Goal: Information Seeking & Learning: Learn about a topic

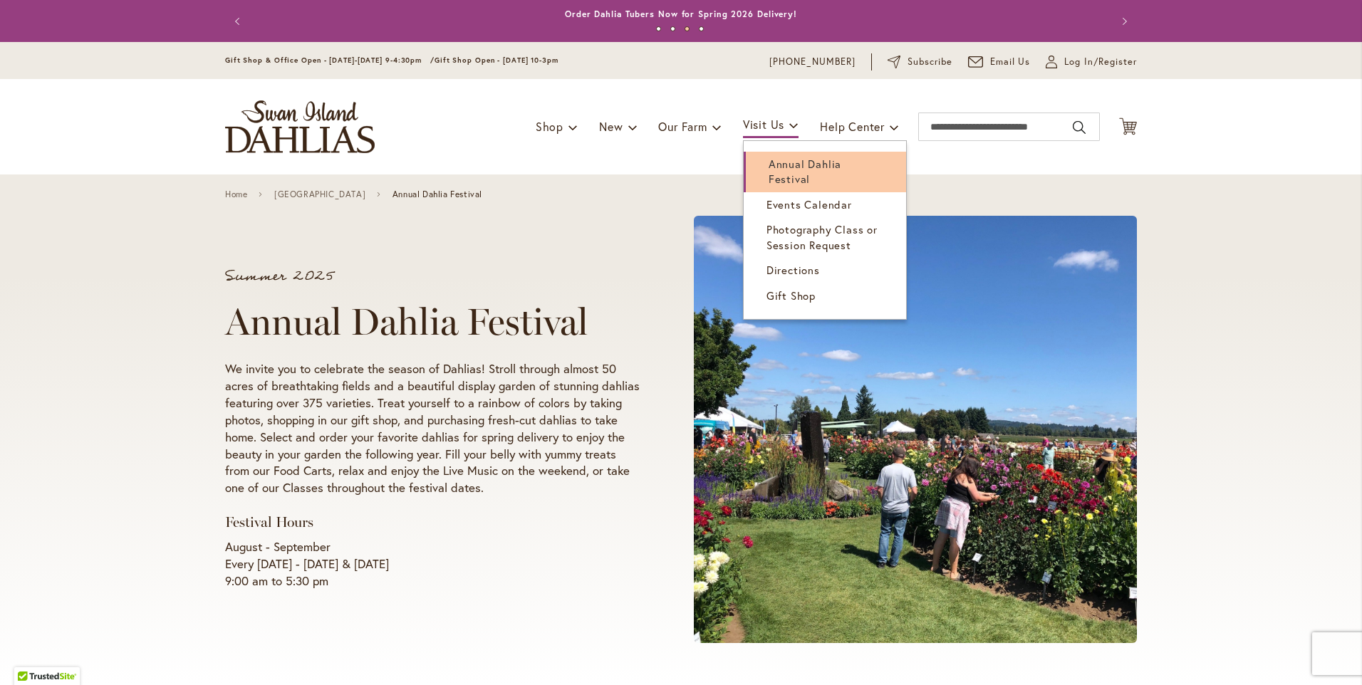
click at [784, 165] on span "Annual Dahlia Festival" at bounding box center [805, 171] width 73 height 29
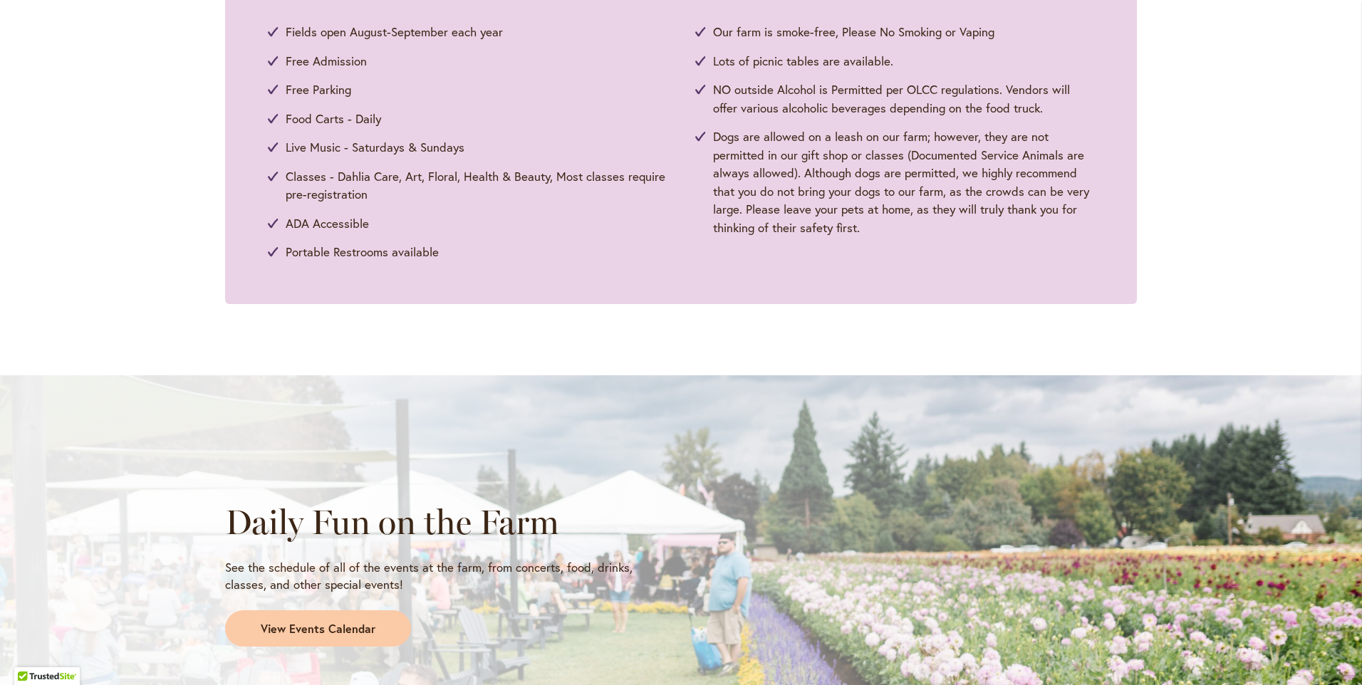
scroll to position [1104, 0]
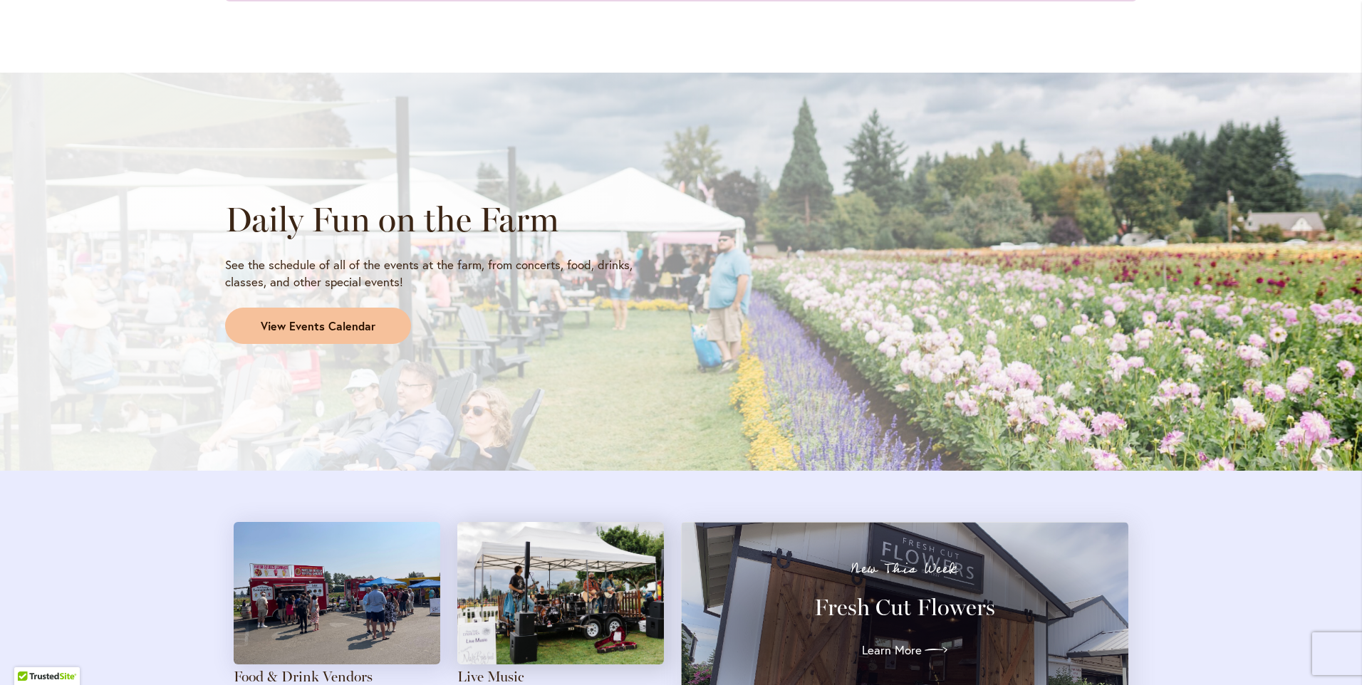
click at [276, 319] on span "View Events Calendar" at bounding box center [318, 326] width 115 height 16
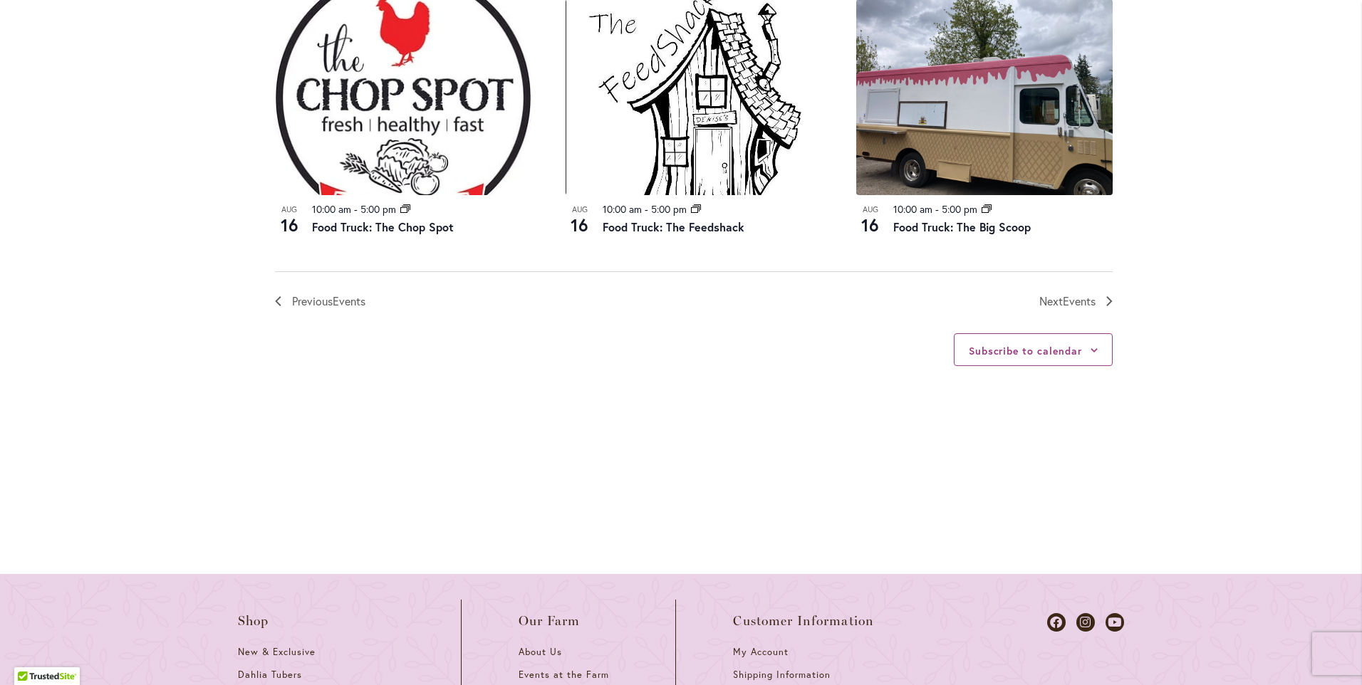
scroll to position [1478, 0]
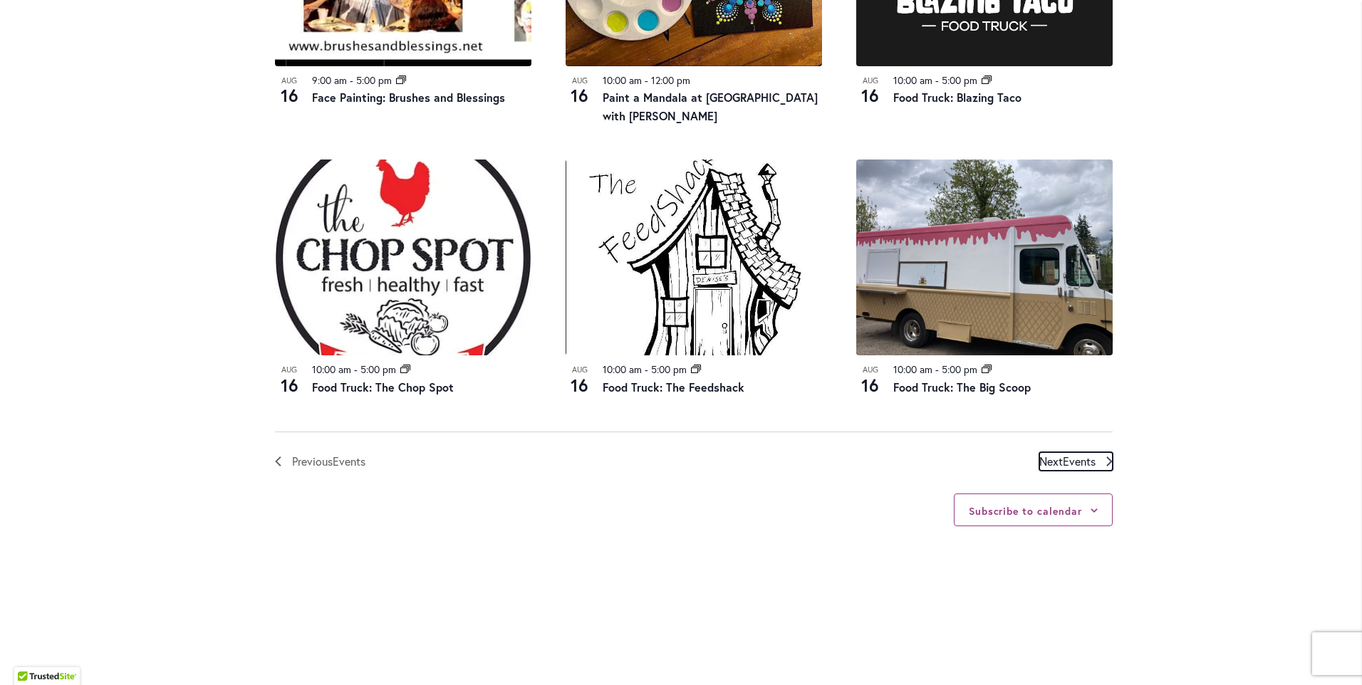
click at [1063, 467] on span "Events" at bounding box center [1079, 461] width 33 height 15
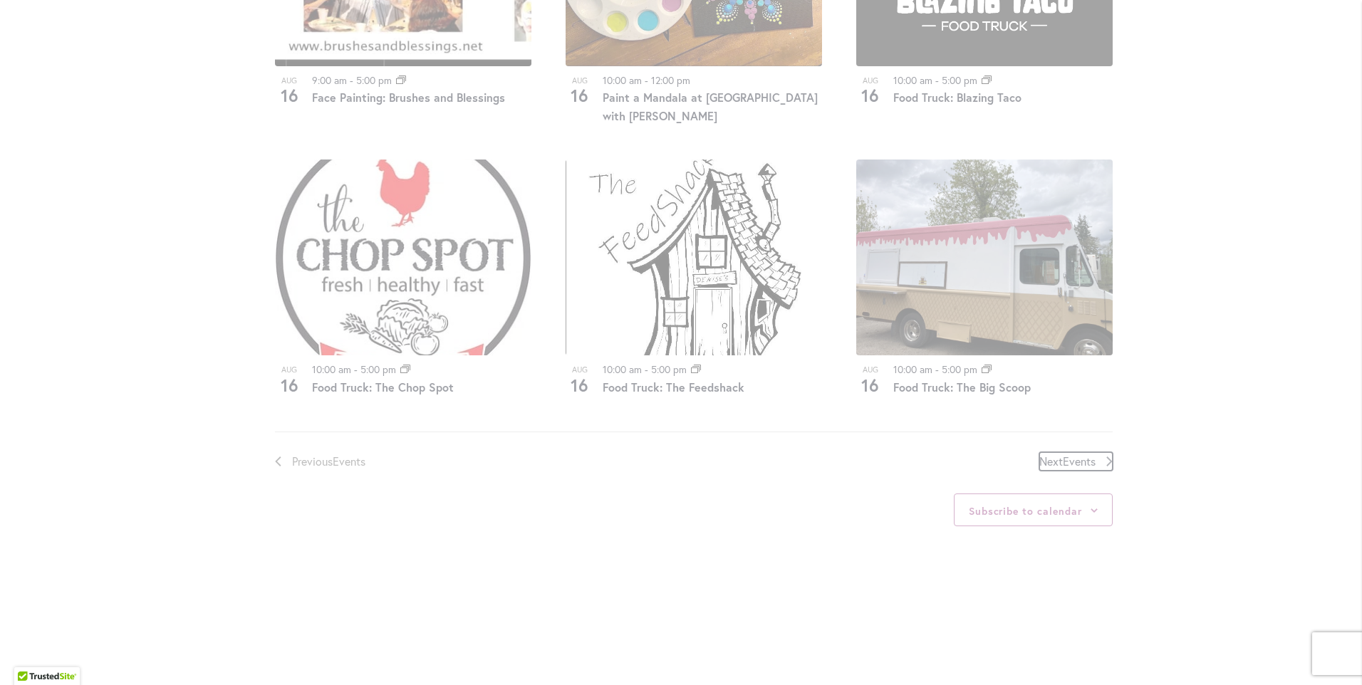
scroll to position [702, 0]
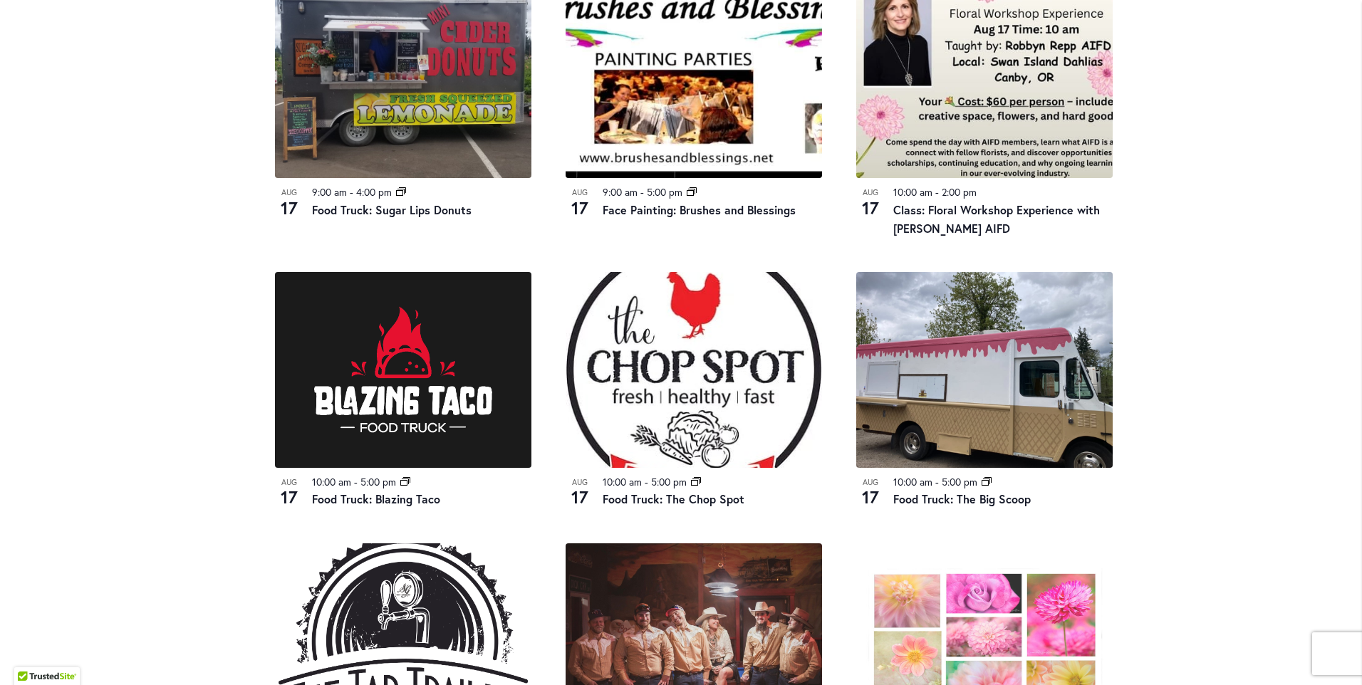
scroll to position [916, 0]
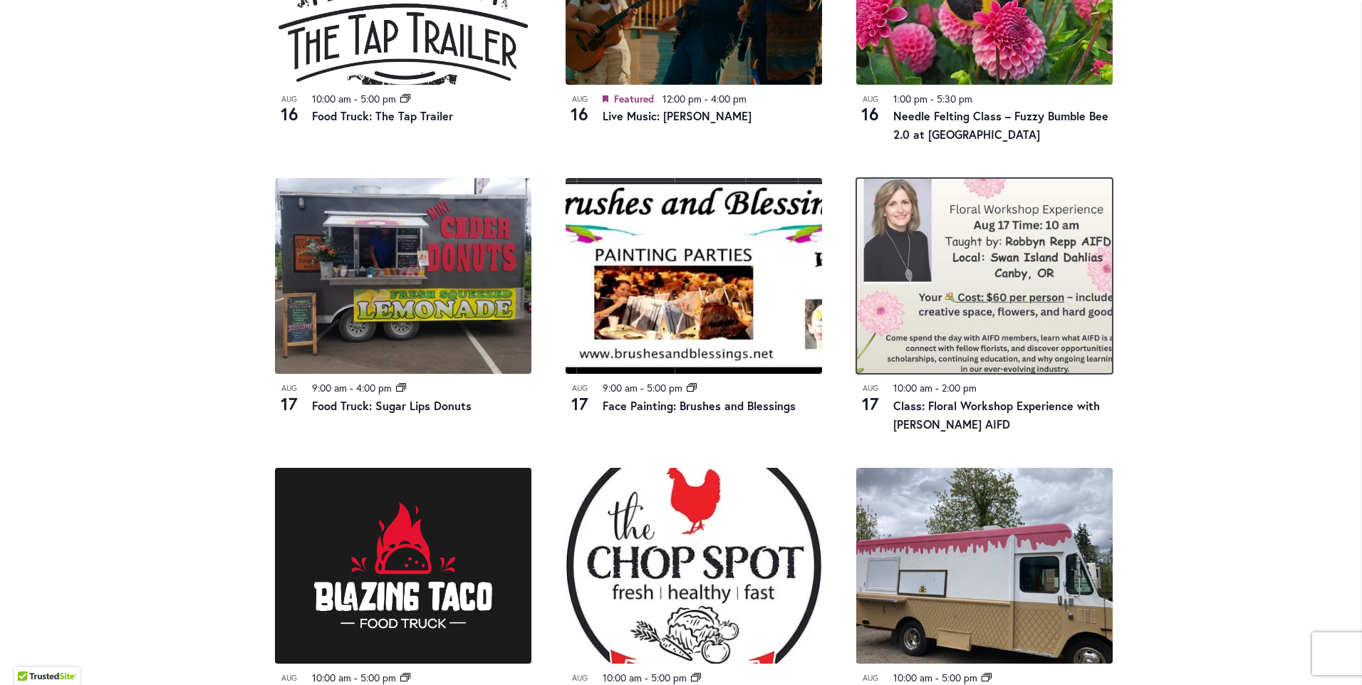
click at [1024, 219] on img at bounding box center [984, 276] width 256 height 196
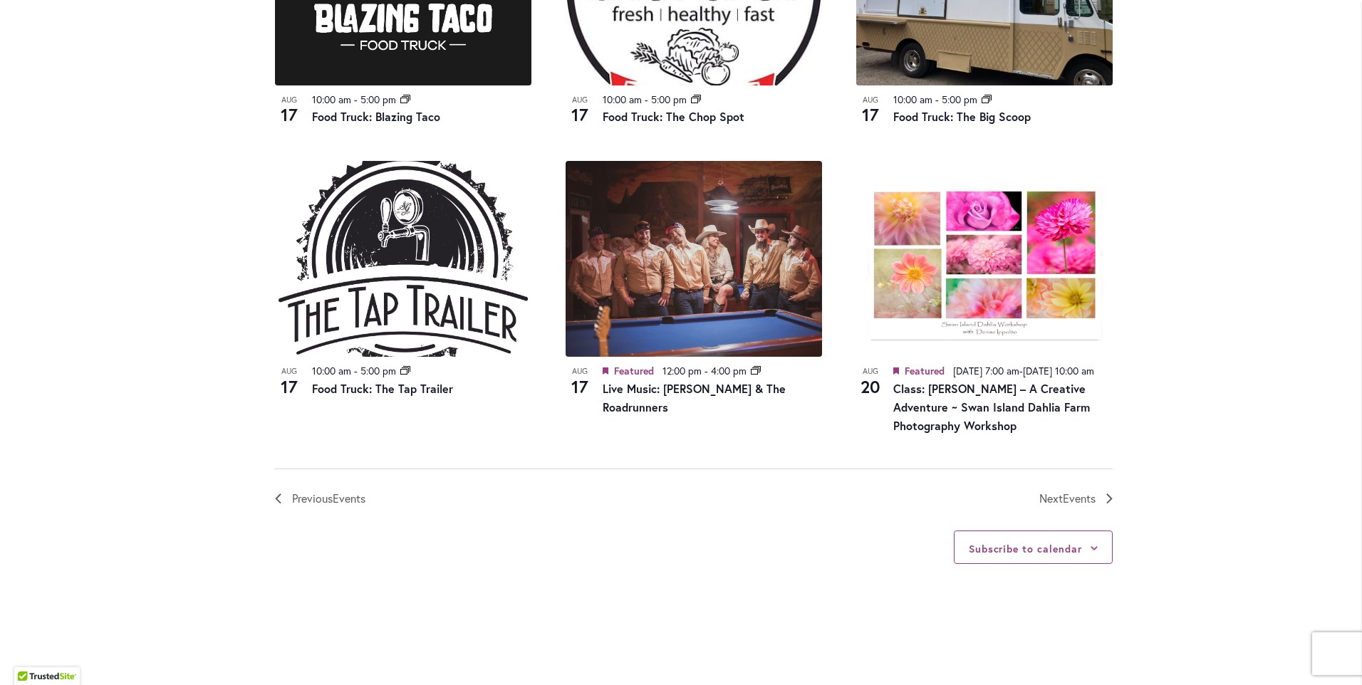
scroll to position [1477, 0]
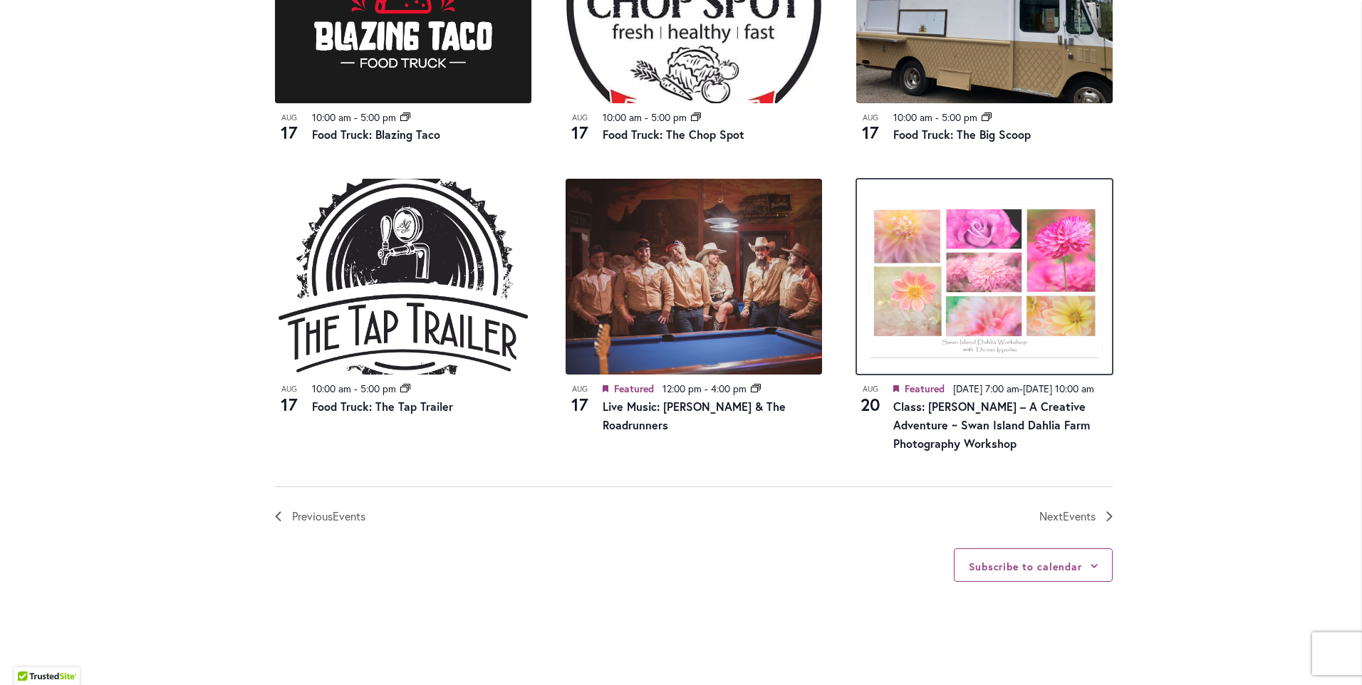
click at [955, 274] on img at bounding box center [984, 277] width 256 height 196
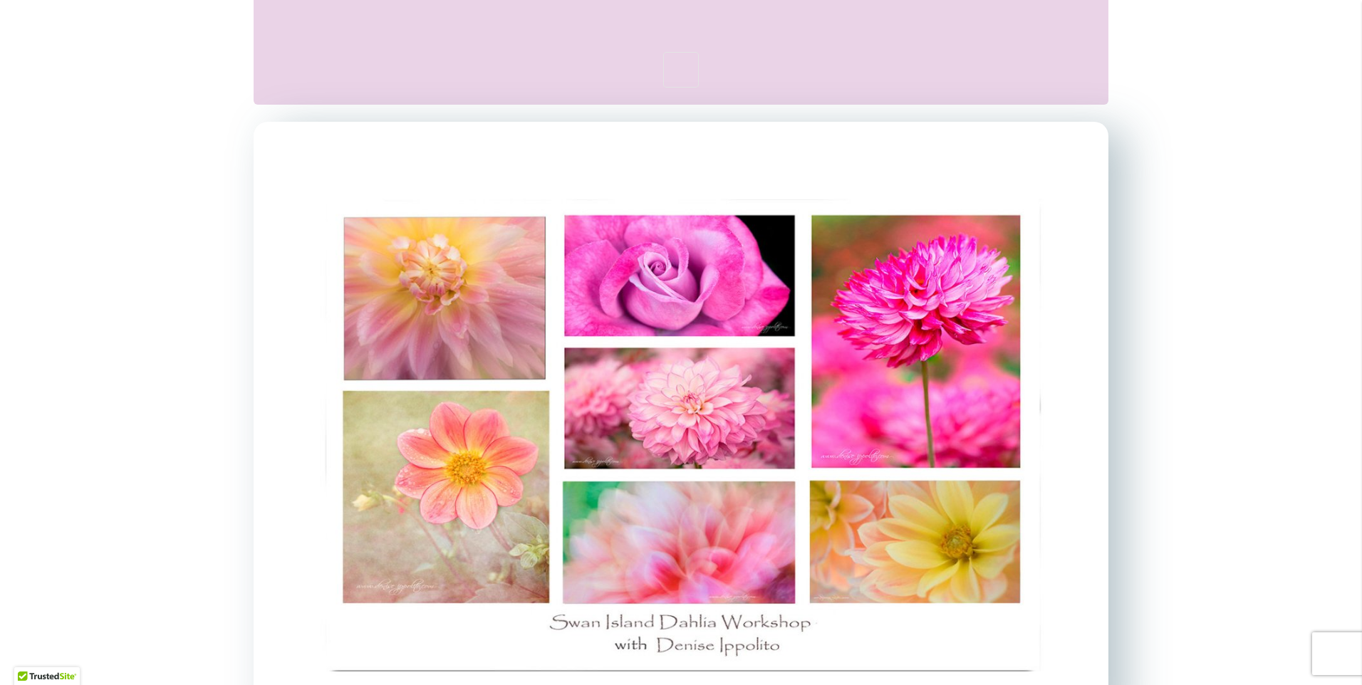
scroll to position [1069, 0]
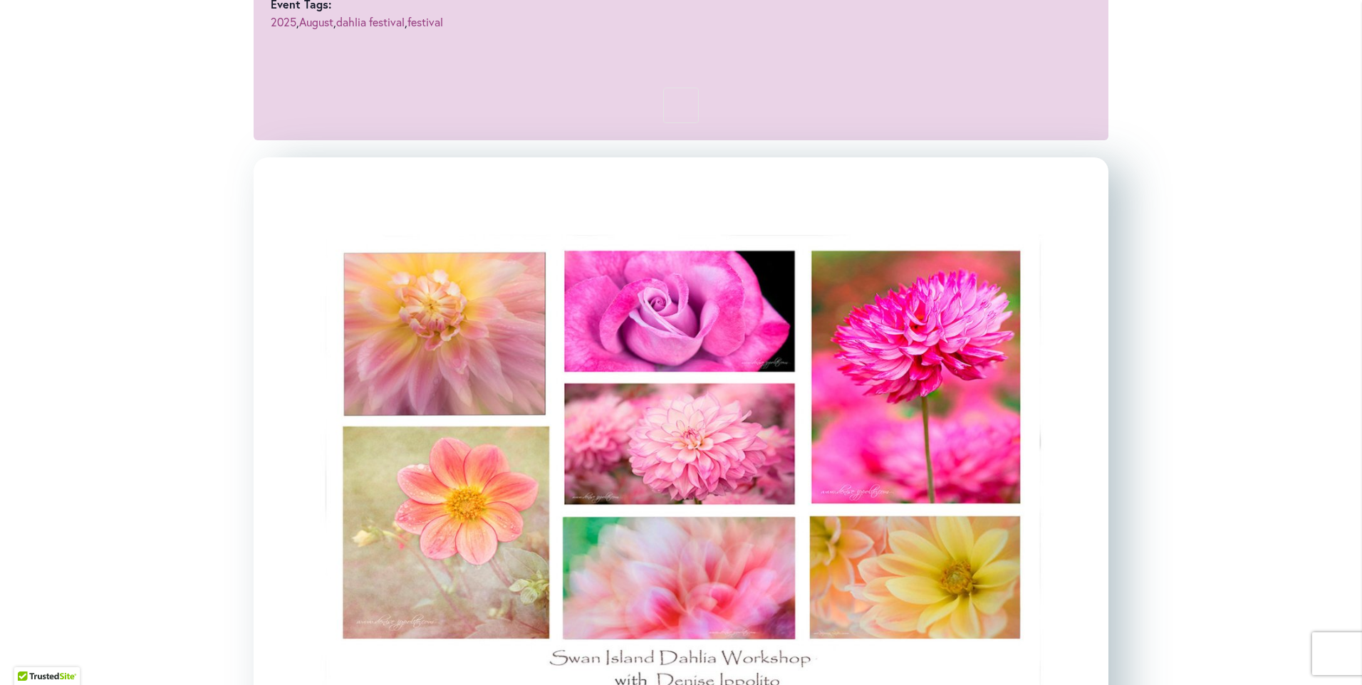
click at [695, 435] on img at bounding box center [681, 456] width 855 height 599
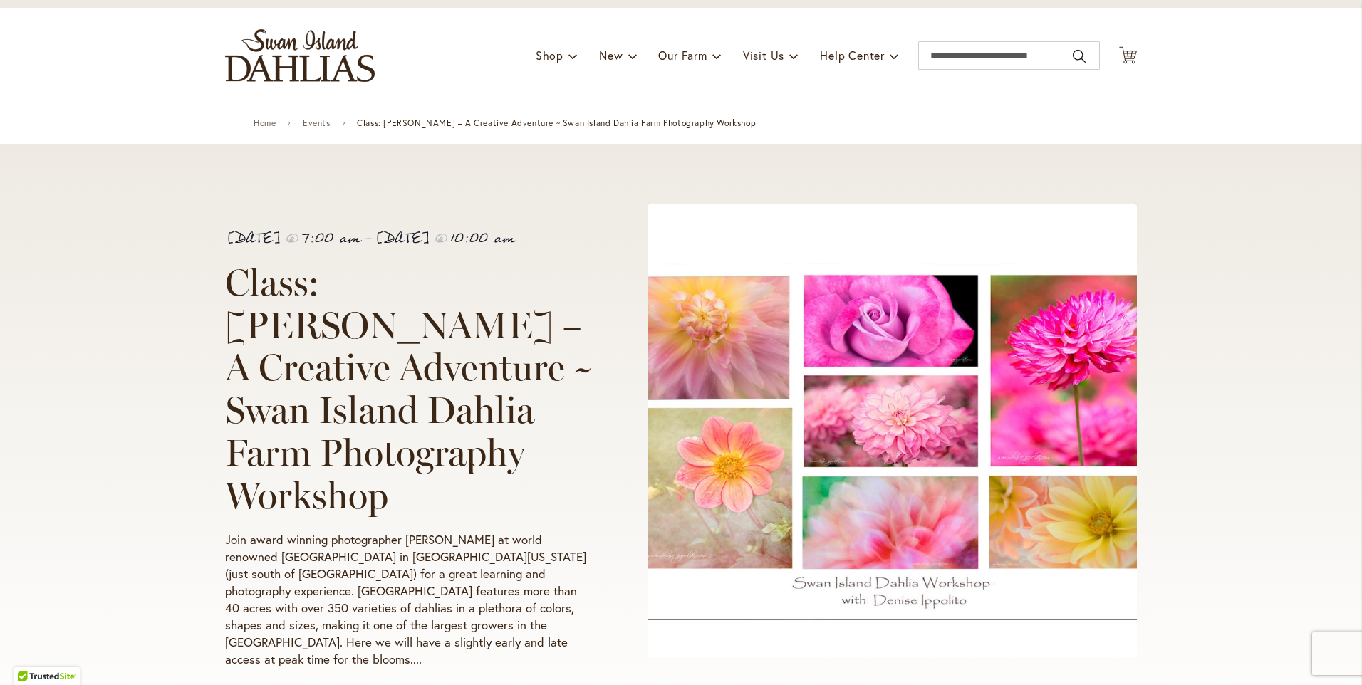
scroll to position [0, 0]
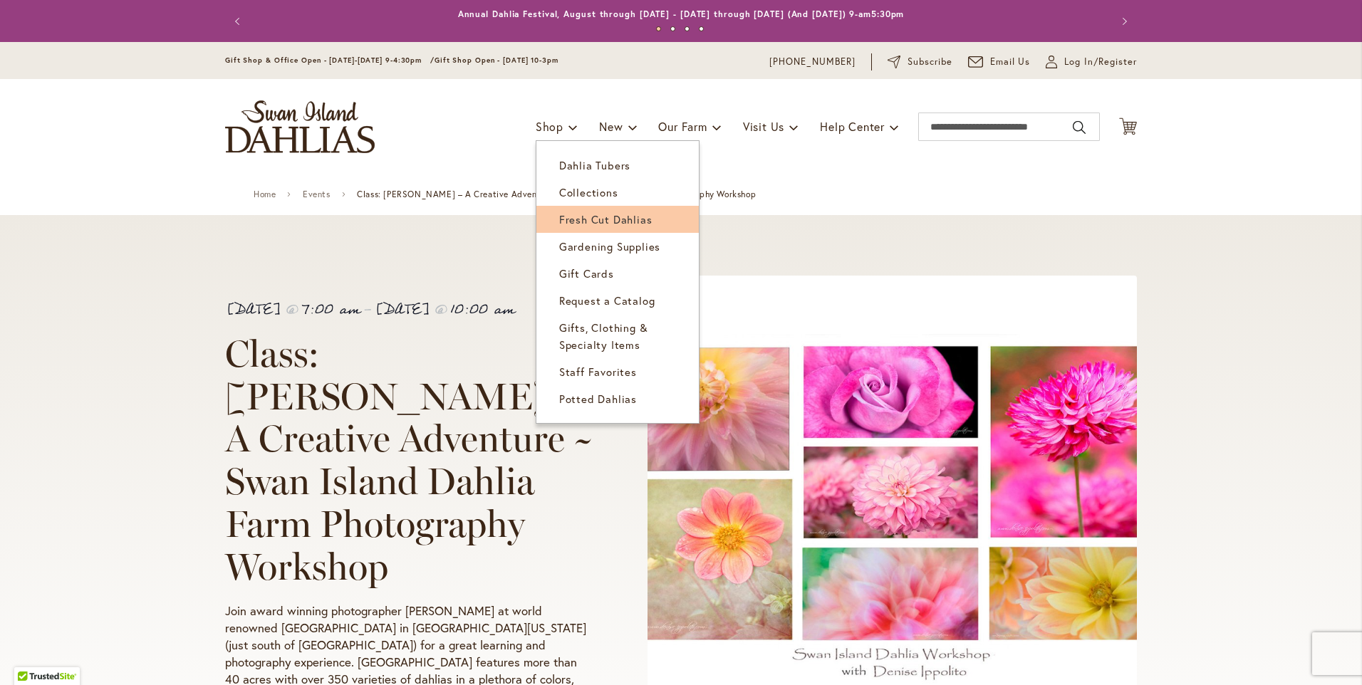
click at [561, 212] on link "Fresh Cut Dahlias" at bounding box center [617, 219] width 162 height 27
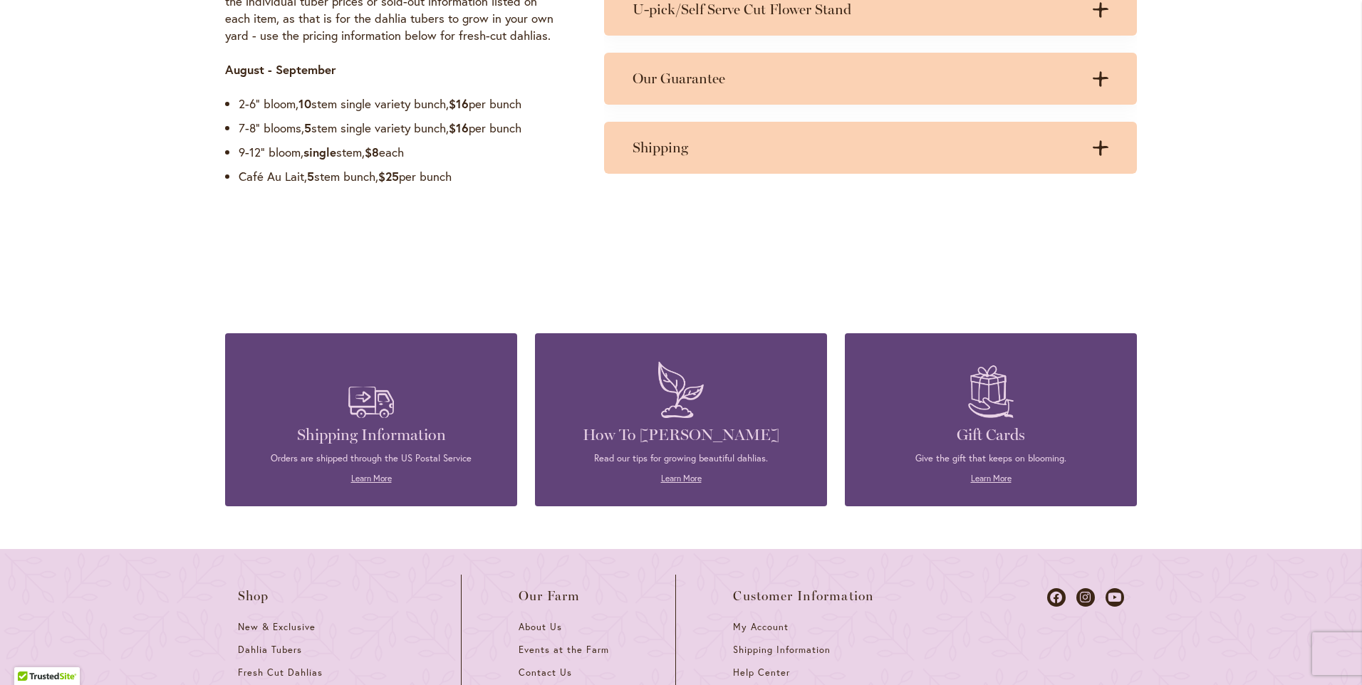
scroll to position [1336, 0]
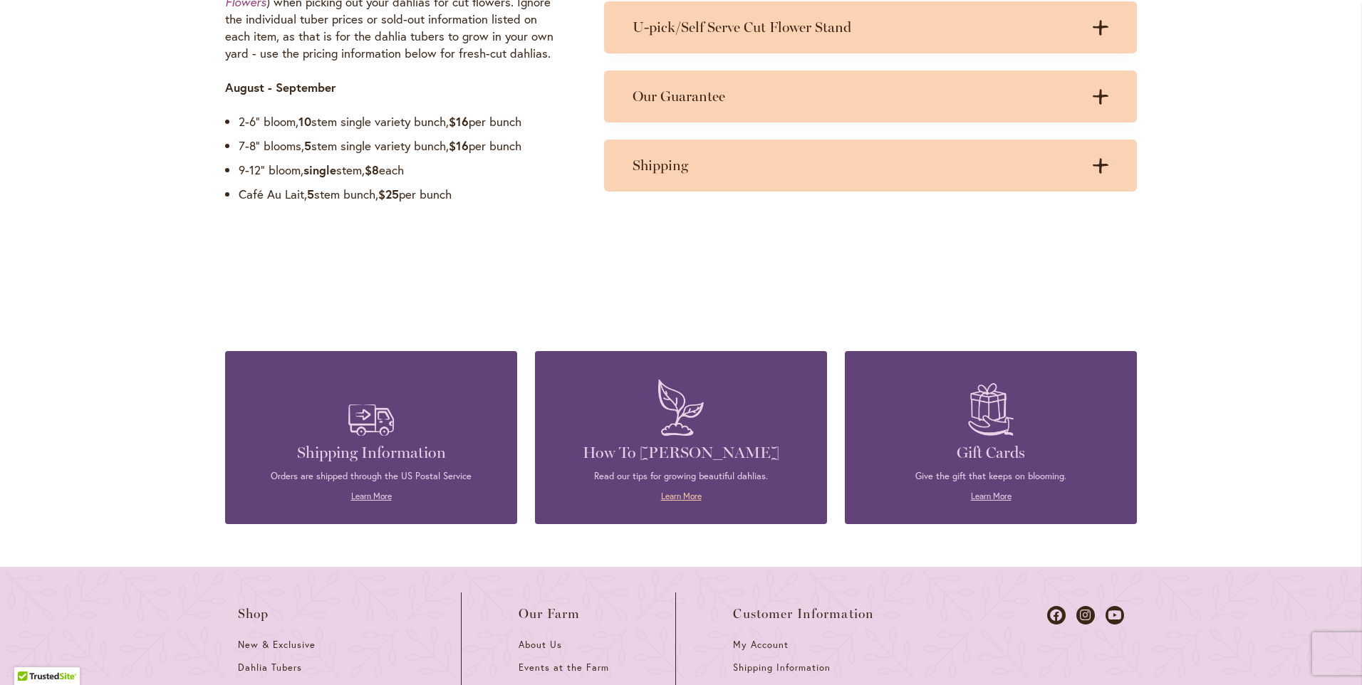
click at [687, 499] on link "Learn More" at bounding box center [681, 496] width 41 height 11
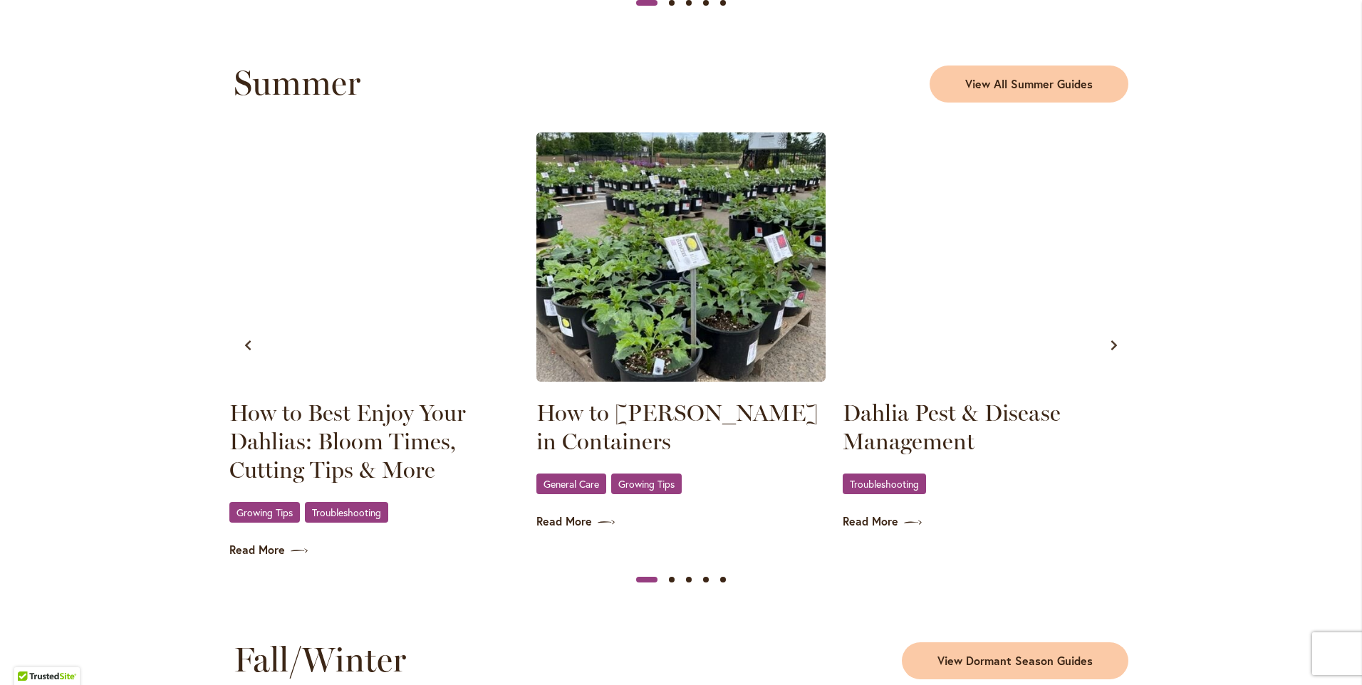
scroll to position [1389, 0]
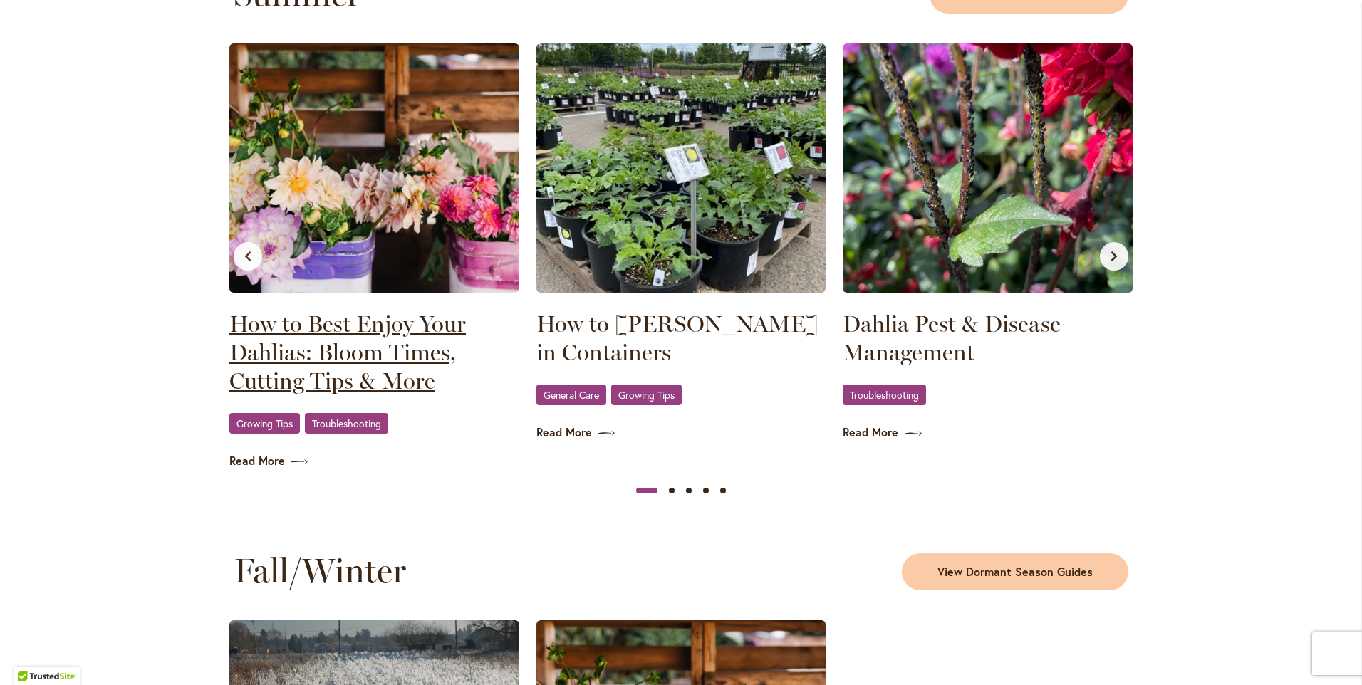
click at [323, 318] on link "How to Best Enjoy Your Dahlias: Bloom Times, Cutting Tips & More" at bounding box center [374, 352] width 290 height 85
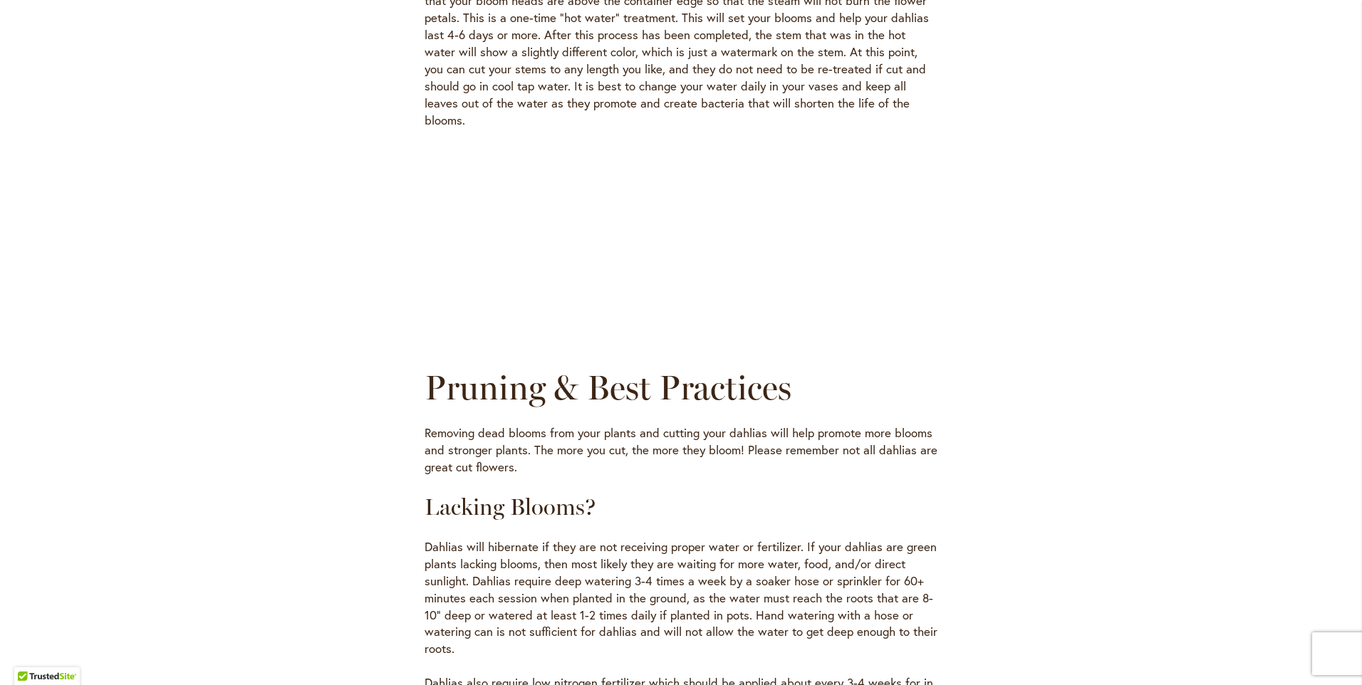
scroll to position [659, 0]
